Goal: Task Accomplishment & Management: Use online tool/utility

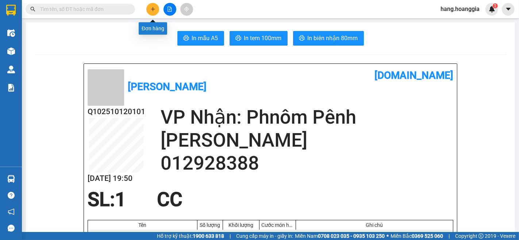
click at [151, 6] on button at bounding box center [152, 9] width 13 height 13
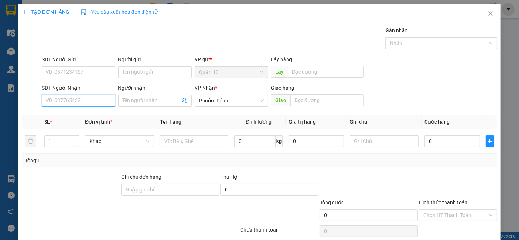
click at [77, 103] on input "SĐT Người Nhận" at bounding box center [78, 101] width 73 height 12
click at [64, 114] on div "098259992" at bounding box center [78, 115] width 64 height 8
type input "098259992"
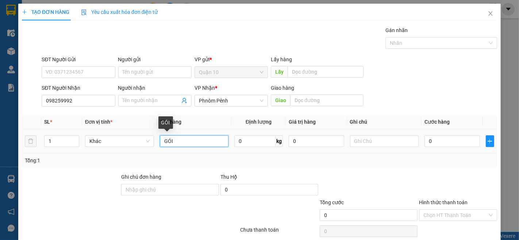
click at [178, 140] on input "GÓI" at bounding box center [194, 142] width 69 height 12
type input "G"
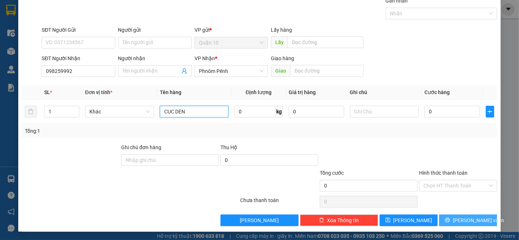
type input "CUC DEN"
click at [467, 223] on span "[PERSON_NAME] và In" at bounding box center [478, 221] width 51 height 8
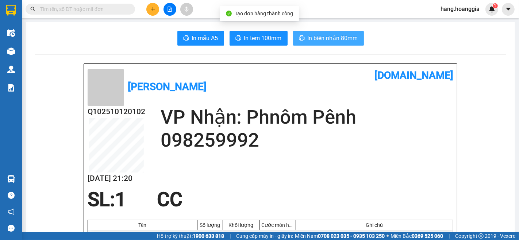
click at [325, 39] on span "In biên nhận 80mm" at bounding box center [333, 38] width 50 height 9
